Goal: Information Seeking & Learning: Check status

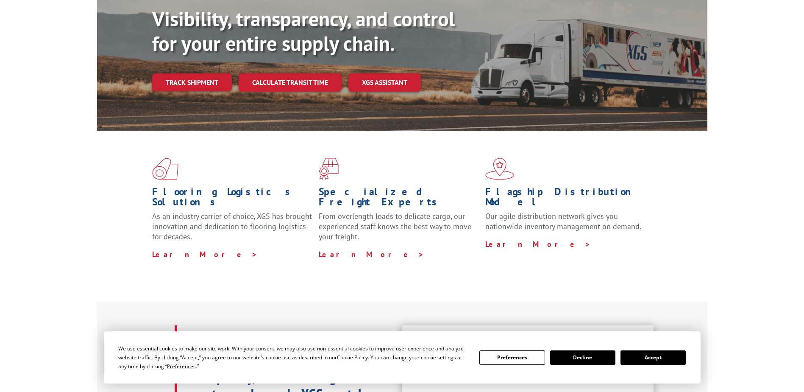
scroll to position [170, 0]
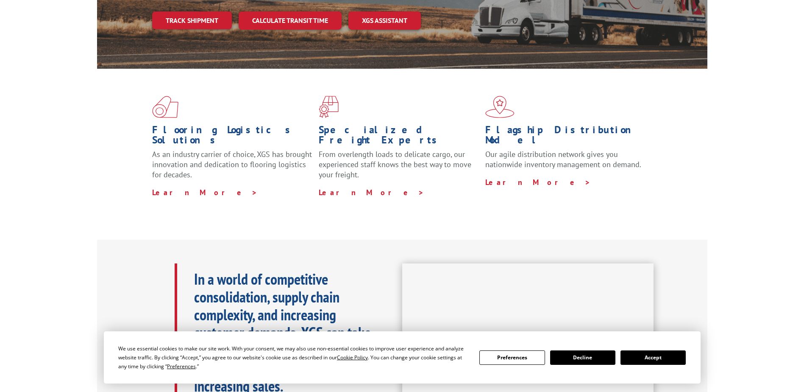
click at [663, 359] on button "Accept" at bounding box center [652, 357] width 65 height 14
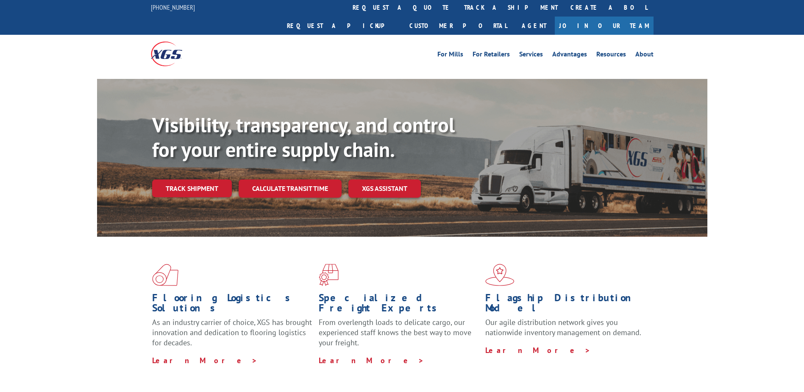
scroll to position [0, 0]
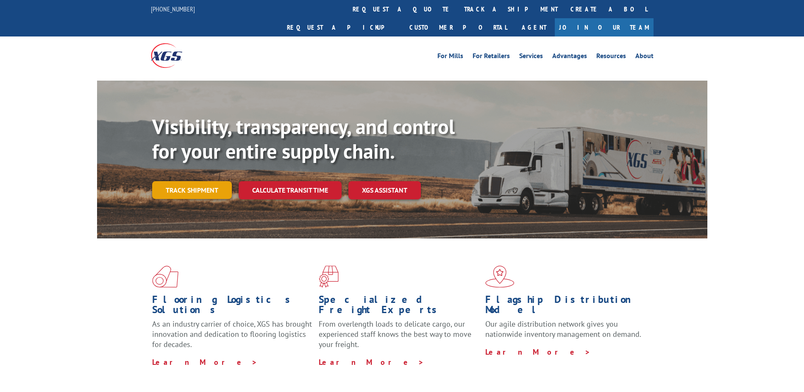
click at [212, 181] on link "Track shipment" at bounding box center [192, 190] width 80 height 18
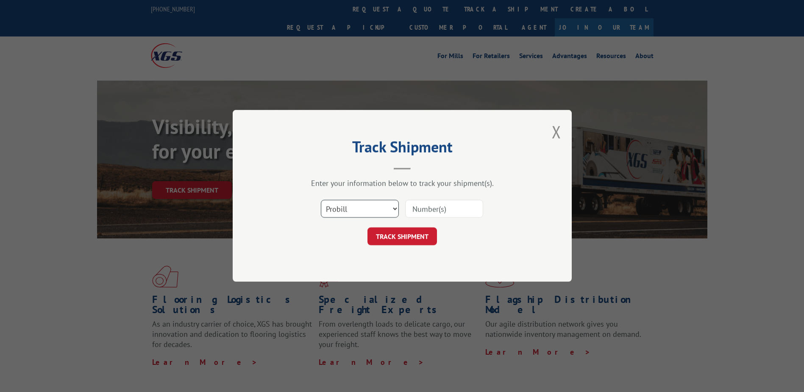
click at [360, 209] on select "Select category... Probill BOL PO" at bounding box center [360, 209] width 78 height 18
select select "bol"
click at [321, 200] on select "Select category... Probill BOL PO" at bounding box center [360, 209] width 78 height 18
click at [431, 210] on input at bounding box center [444, 209] width 78 height 18
type input "2874778"
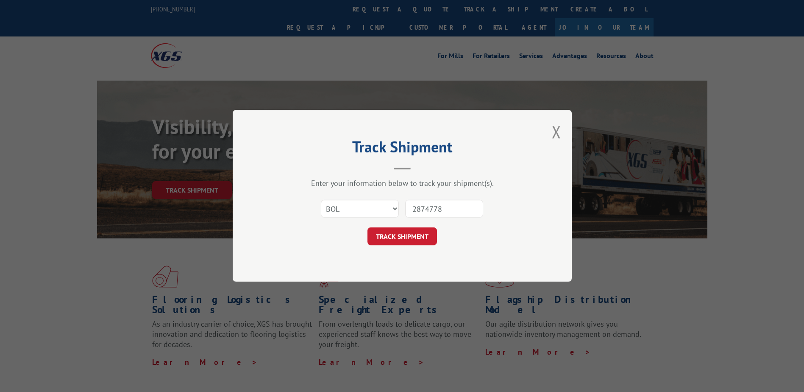
click button "TRACK SHIPMENT" at bounding box center [402, 237] width 70 height 18
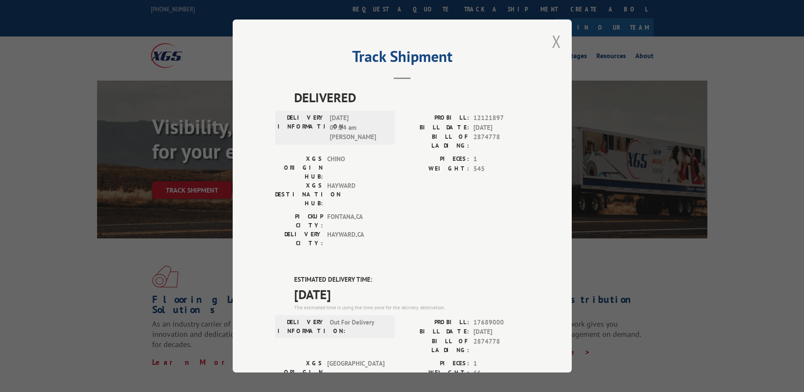
click at [552, 44] on button "Close modal" at bounding box center [556, 41] width 9 height 22
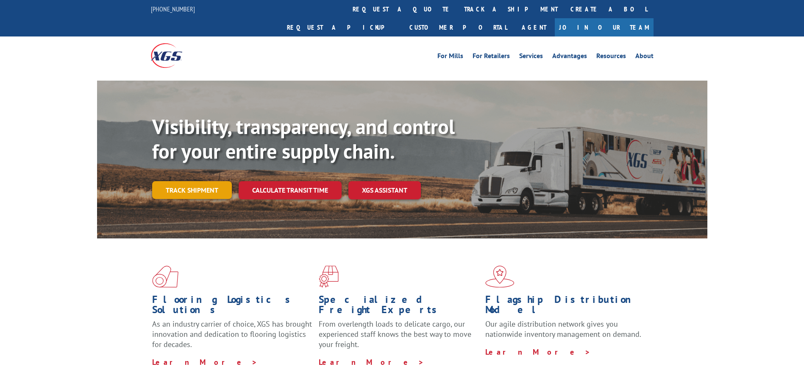
click at [194, 181] on link "Track shipment" at bounding box center [192, 190] width 80 height 18
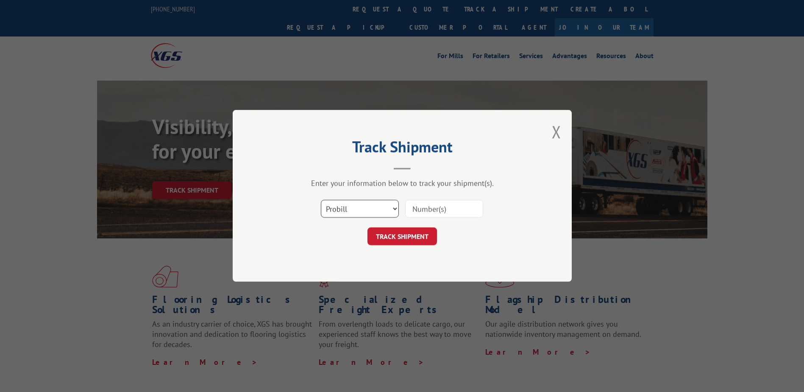
click at [359, 209] on select "Select category... Probill BOL PO" at bounding box center [360, 209] width 78 height 18
select select "bol"
click at [321, 200] on select "Select category... Probill BOL PO" at bounding box center [360, 209] width 78 height 18
click at [437, 212] on input at bounding box center [444, 209] width 78 height 18
type input "2874778"
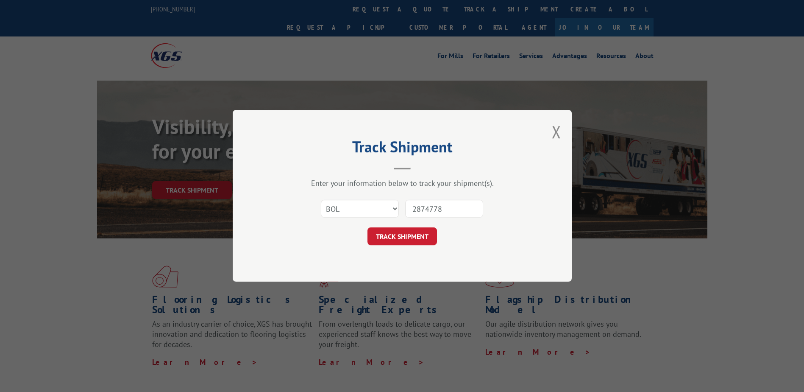
click button "TRACK SHIPMENT" at bounding box center [402, 237] width 70 height 18
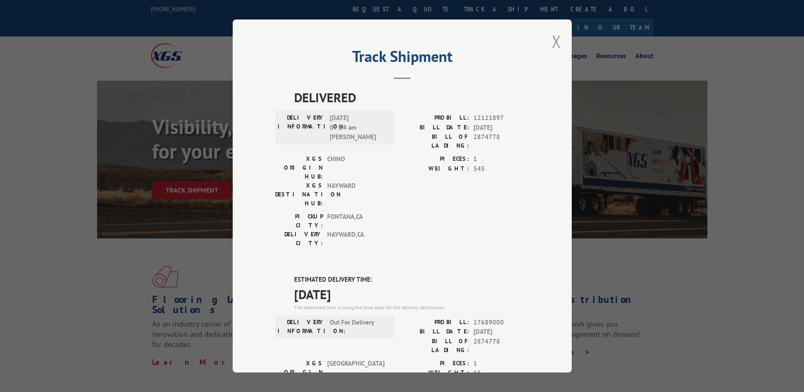
click at [555, 39] on button "Close modal" at bounding box center [556, 41] width 9 height 22
click at [555, 53] on link "Advantages" at bounding box center [569, 57] width 35 height 9
